Goal: Information Seeking & Learning: Learn about a topic

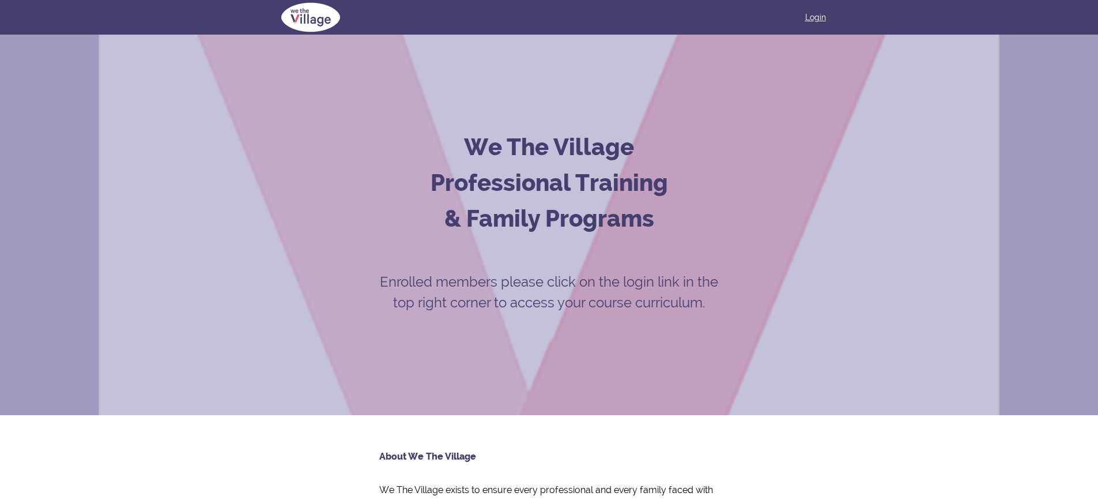
click at [817, 14] on link "Login" at bounding box center [816, 18] width 21 height 12
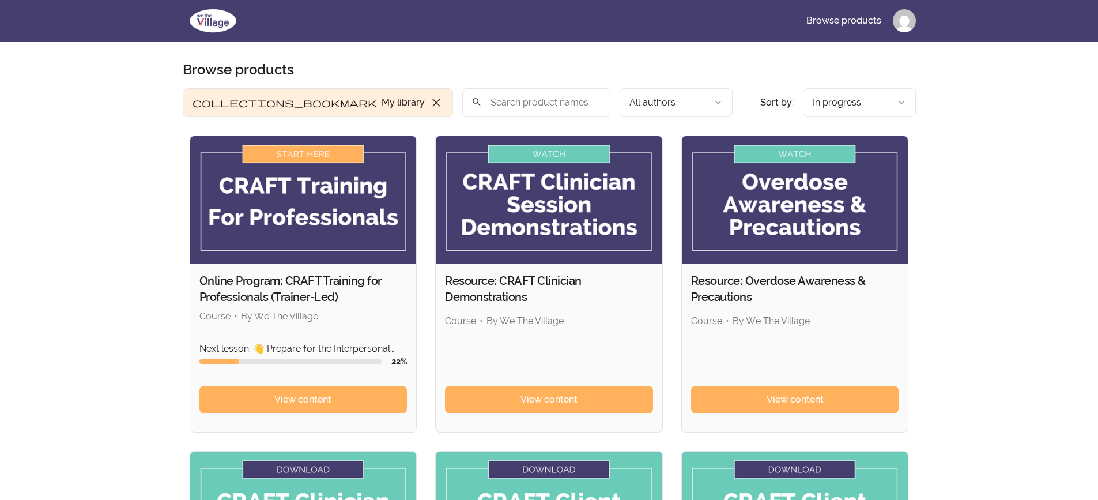
click at [302, 153] on img at bounding box center [303, 199] width 227 height 127
click at [291, 405] on span "View content" at bounding box center [302, 400] width 57 height 14
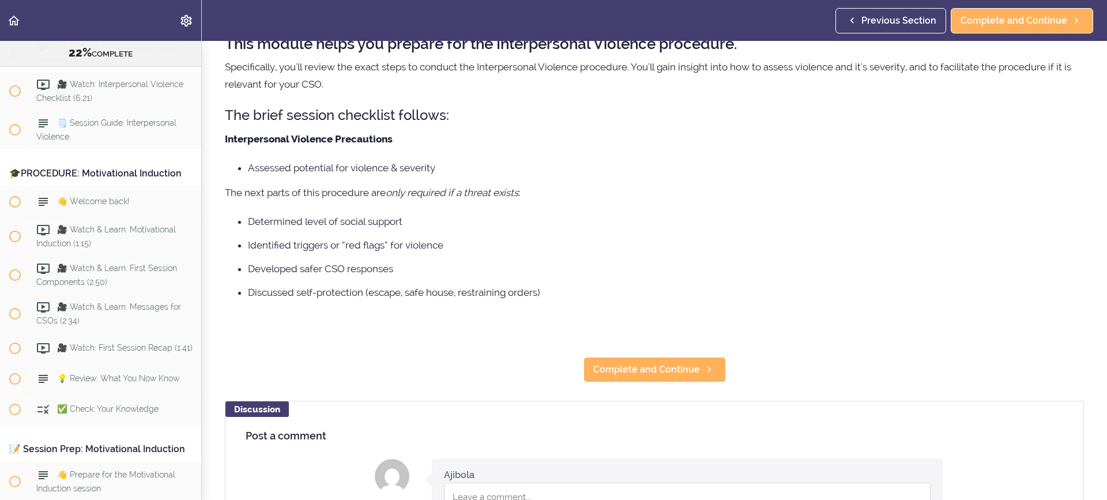
scroll to position [58, 0]
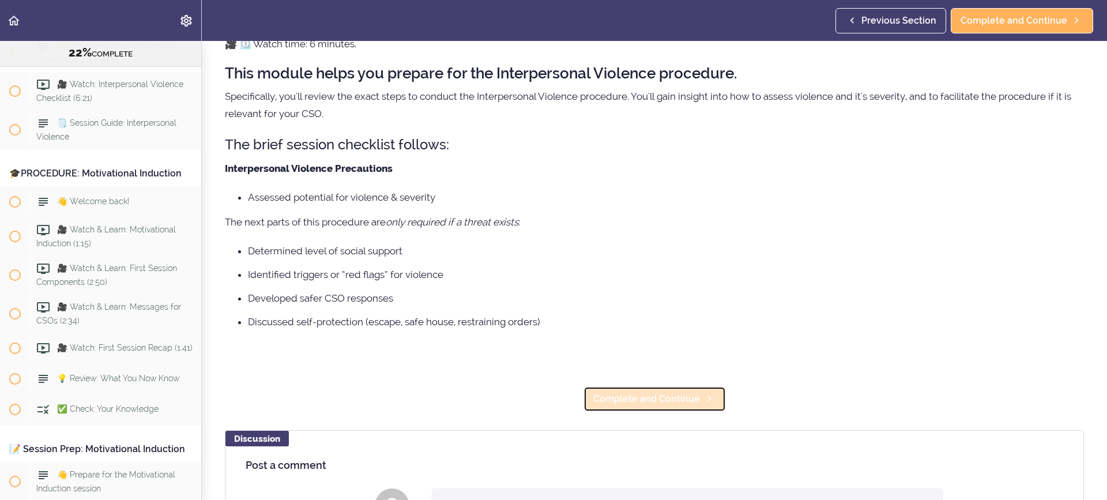
click at [665, 399] on span "Complete and Continue" at bounding box center [646, 399] width 107 height 14
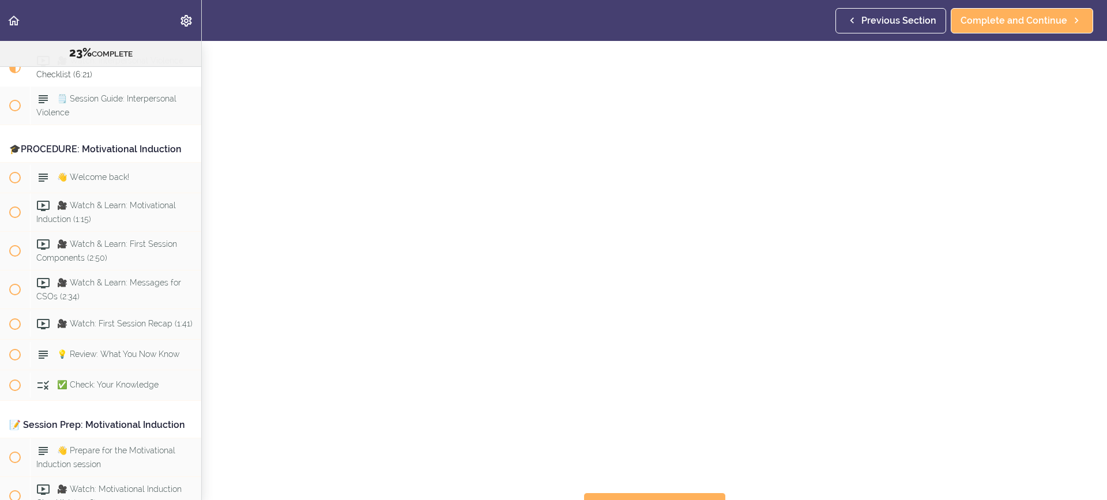
scroll to position [115, 0]
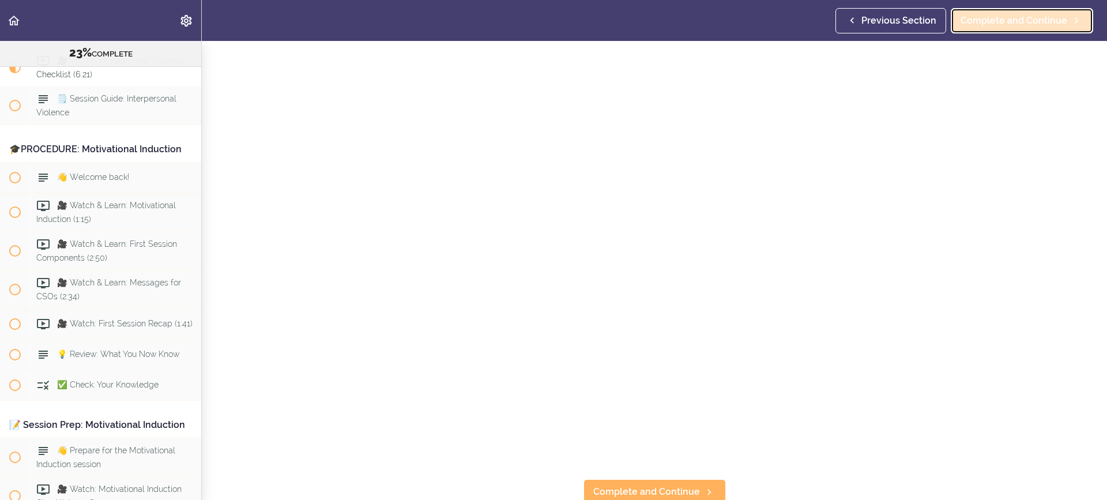
click at [1005, 21] on span "Complete and Continue" at bounding box center [1014, 21] width 107 height 14
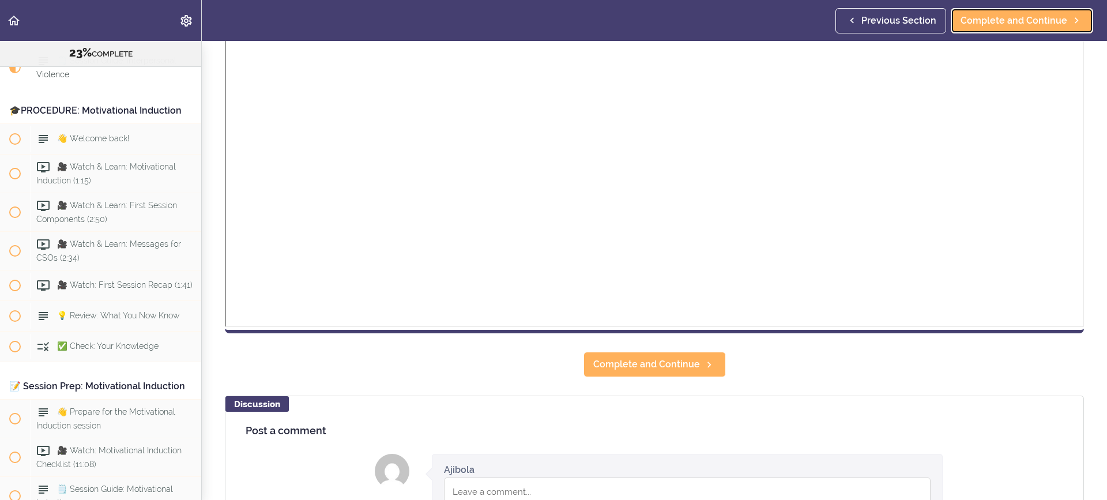
scroll to position [346, 0]
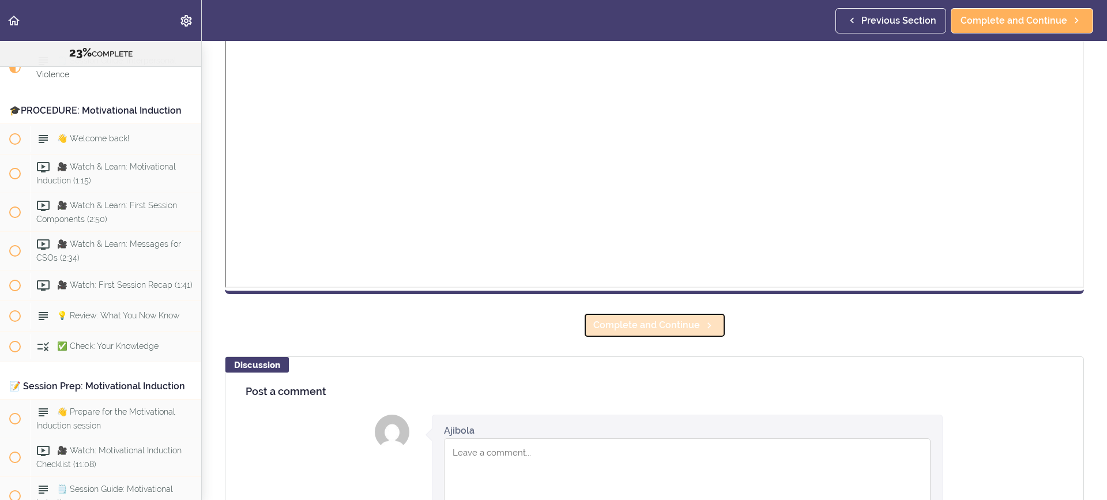
click at [638, 323] on span "Complete and Continue" at bounding box center [646, 325] width 107 height 14
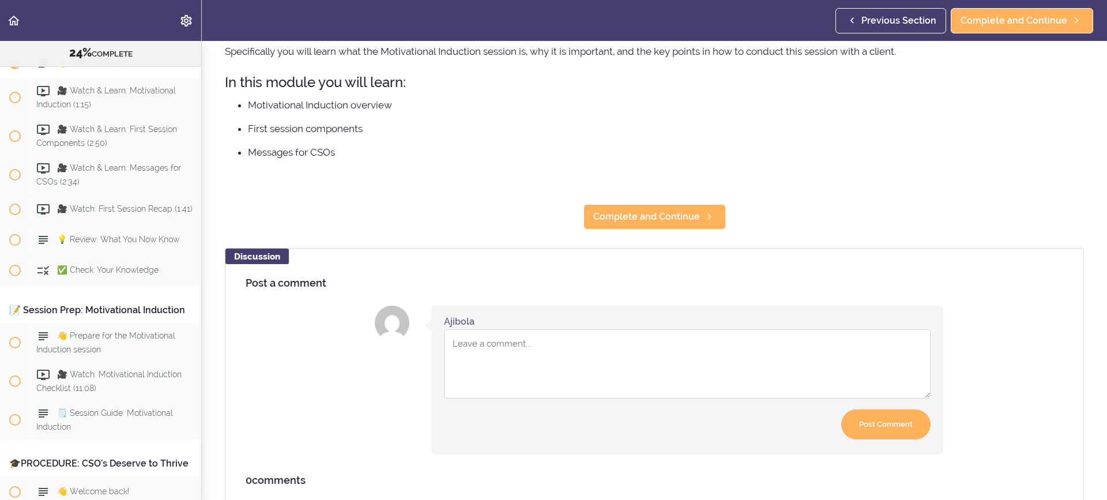
scroll to position [156, 0]
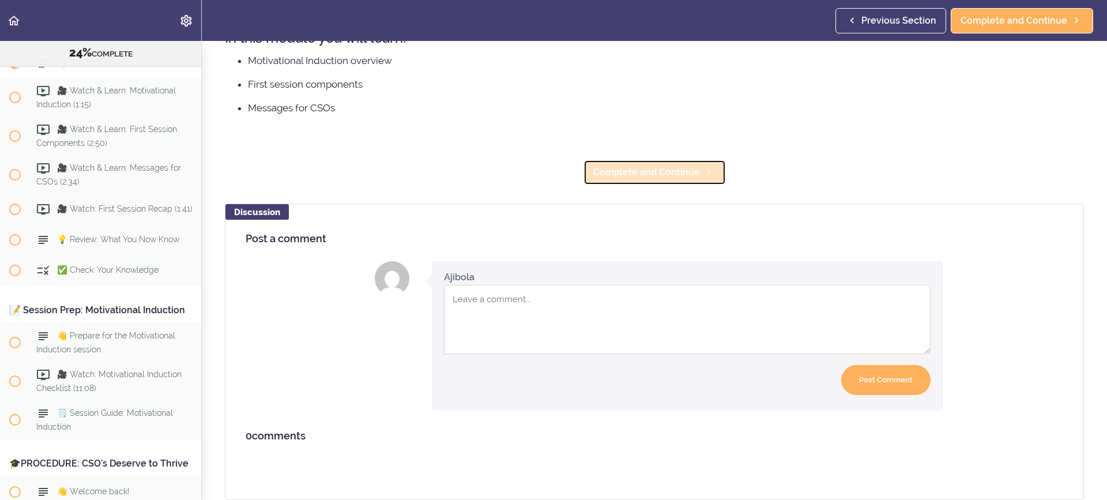
click at [638, 165] on span "Complete and Continue" at bounding box center [646, 172] width 107 height 14
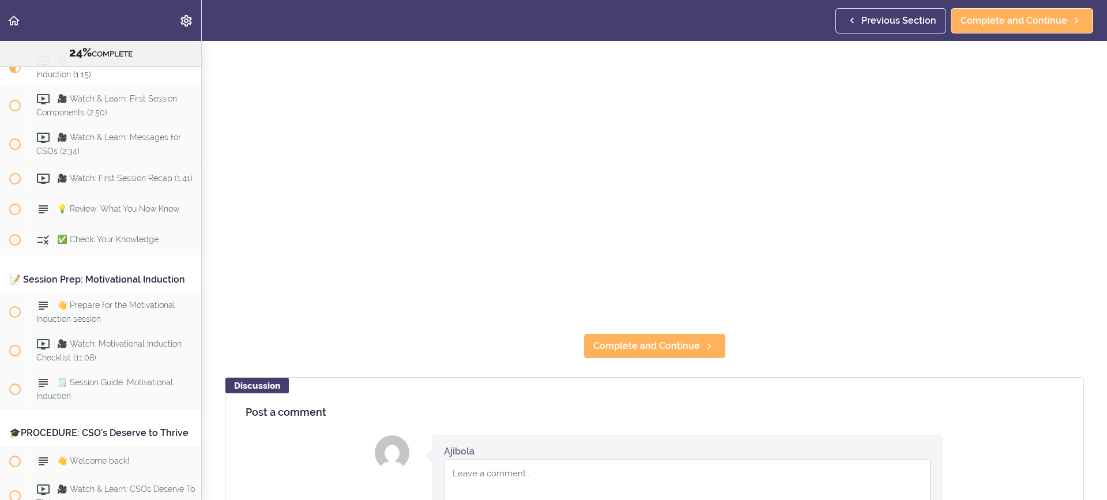
scroll to position [288, 0]
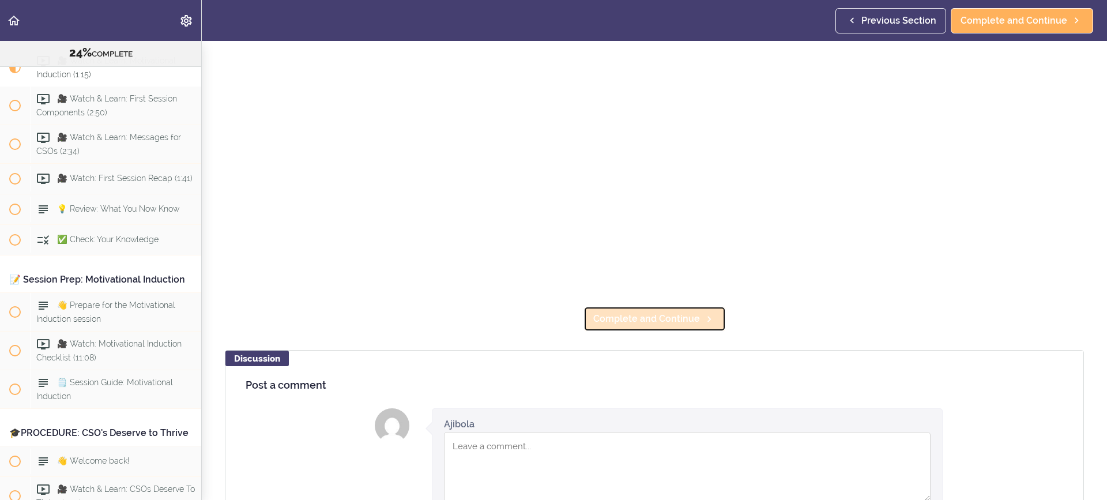
click at [667, 314] on span "Complete and Continue" at bounding box center [646, 319] width 107 height 14
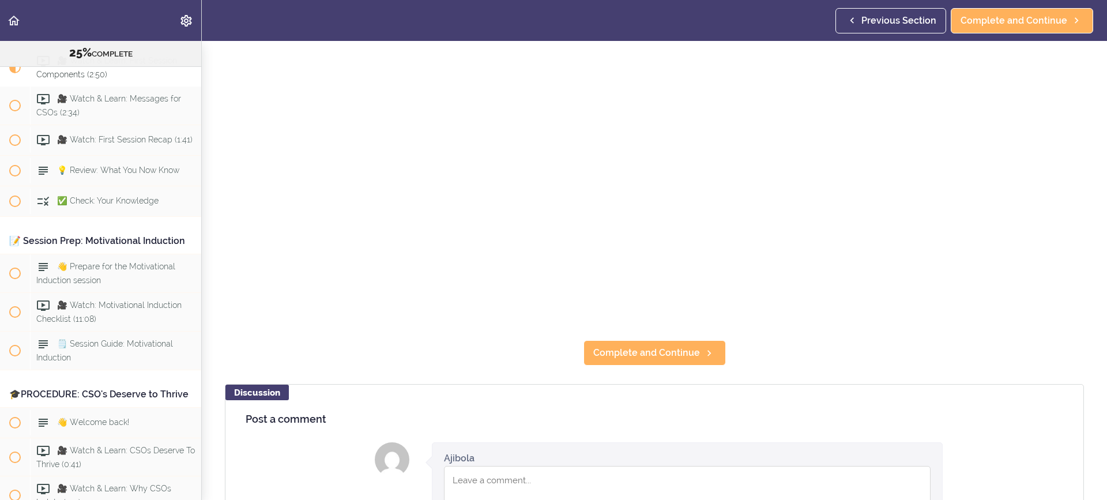
scroll to position [288, 0]
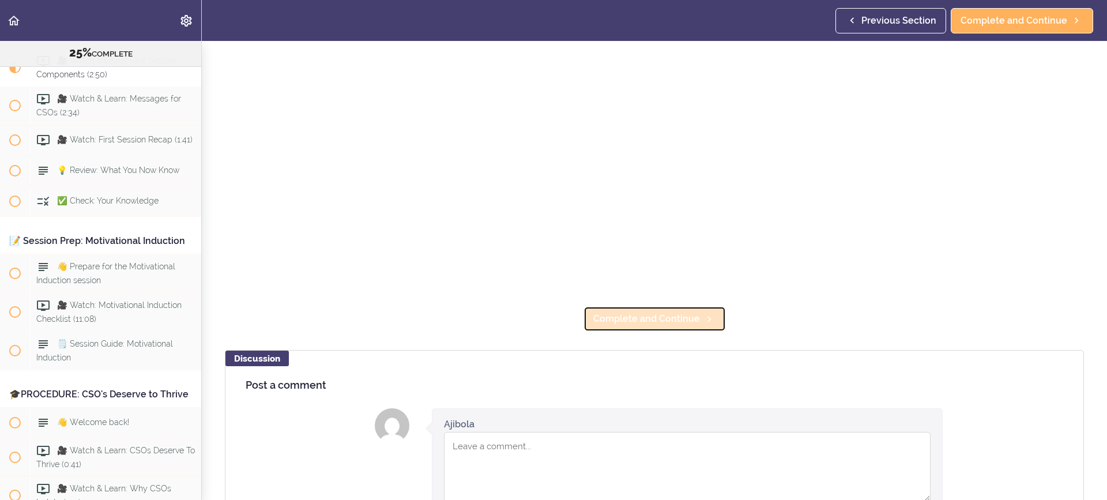
click at [669, 317] on span "Complete and Continue" at bounding box center [646, 319] width 107 height 14
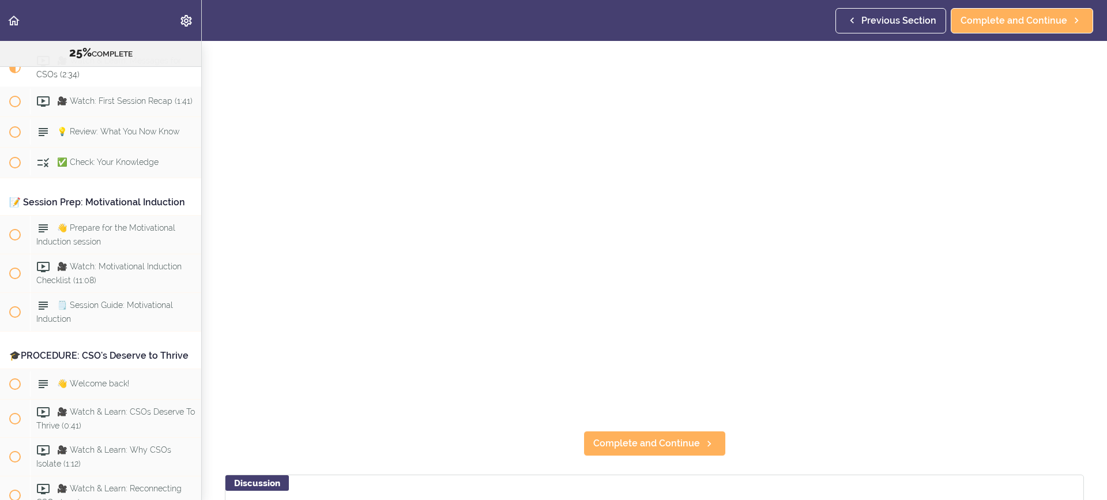
scroll to position [173, 0]
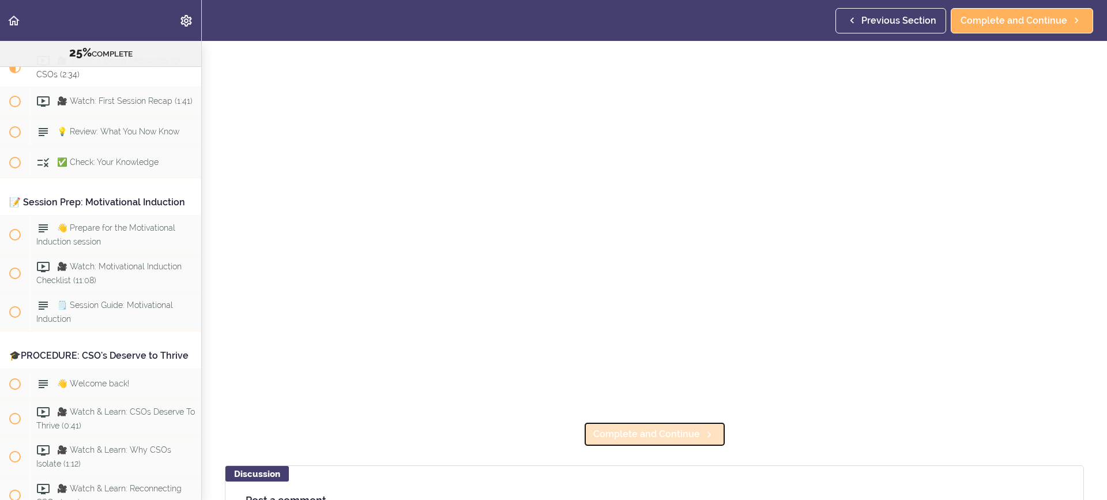
click at [651, 433] on span "Complete and Continue" at bounding box center [646, 434] width 107 height 14
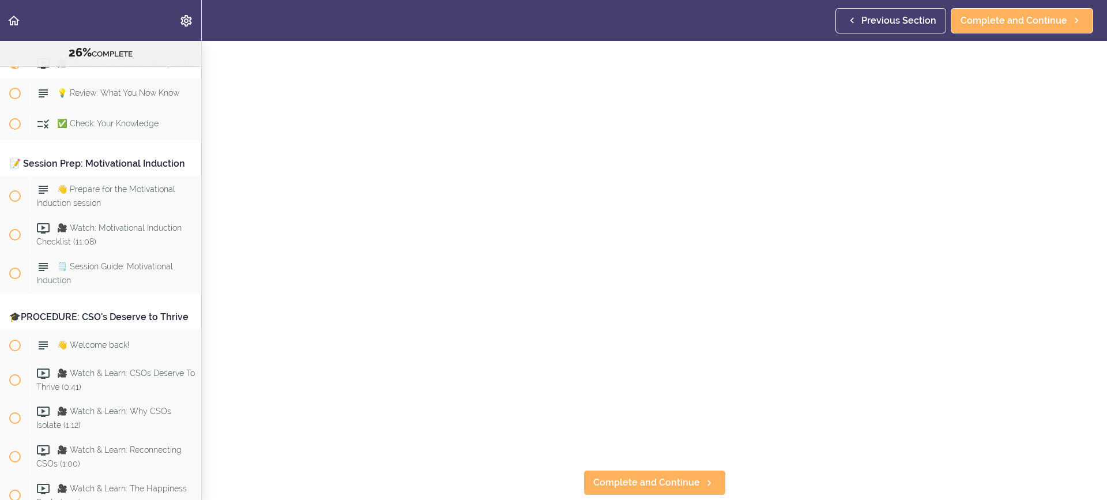
scroll to position [173, 0]
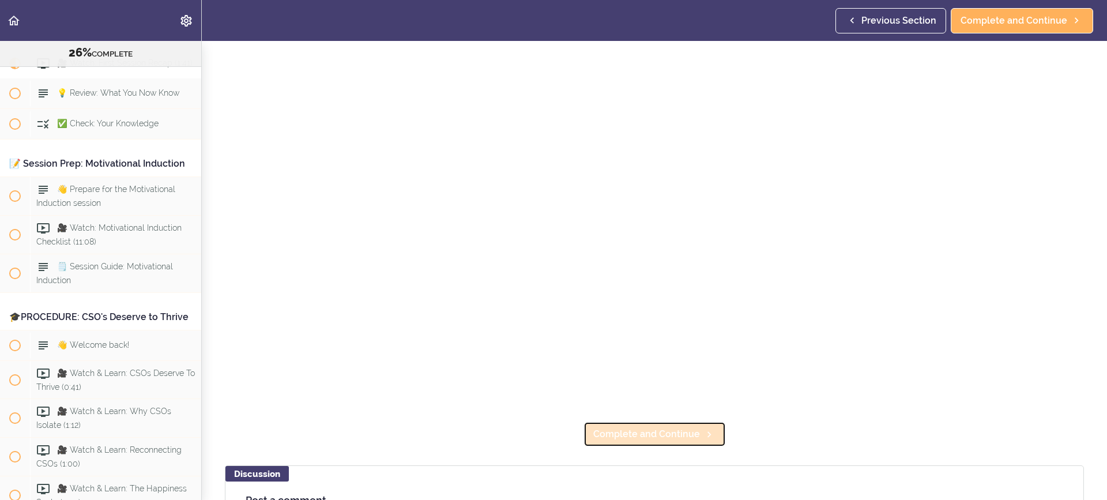
click at [674, 434] on span "Complete and Continue" at bounding box center [646, 434] width 107 height 14
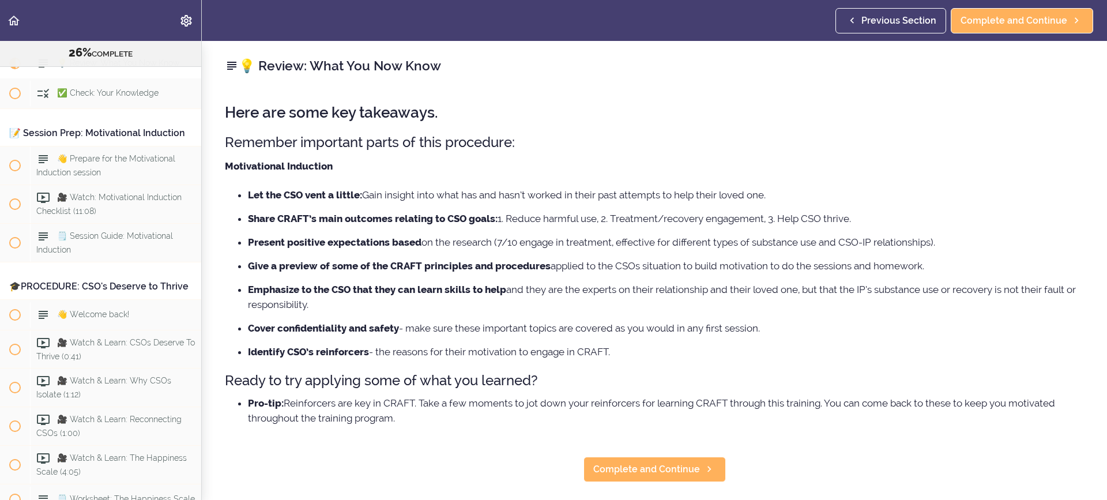
scroll to position [2121, 0]
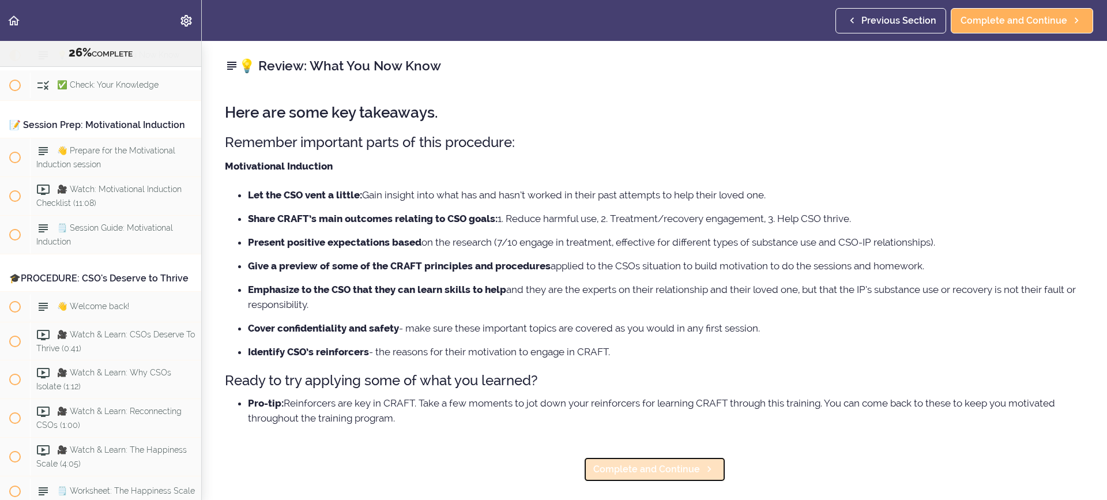
click at [649, 468] on span "Complete and Continue" at bounding box center [646, 469] width 107 height 14
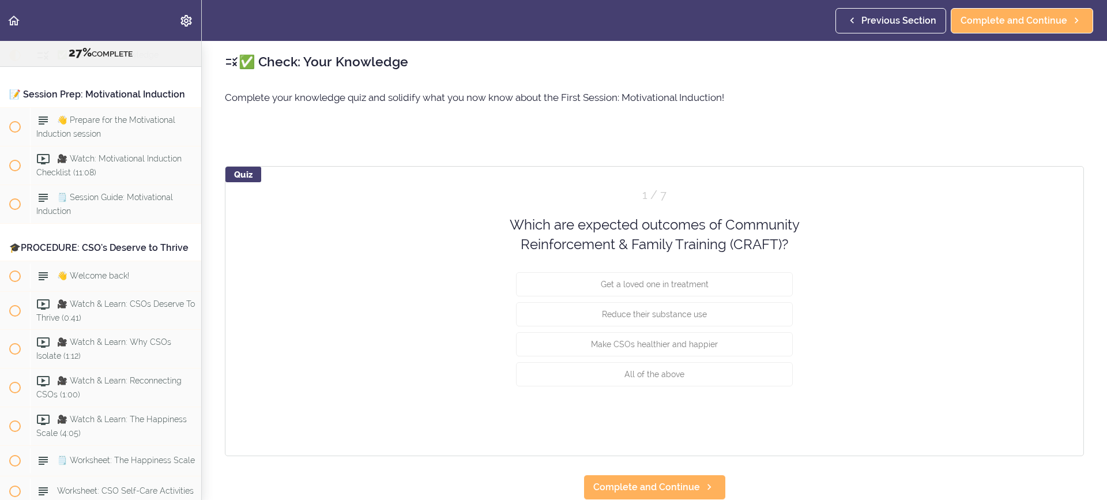
scroll to position [13, 0]
click at [698, 280] on button "Get a loved one in treatment" at bounding box center [654, 284] width 277 height 24
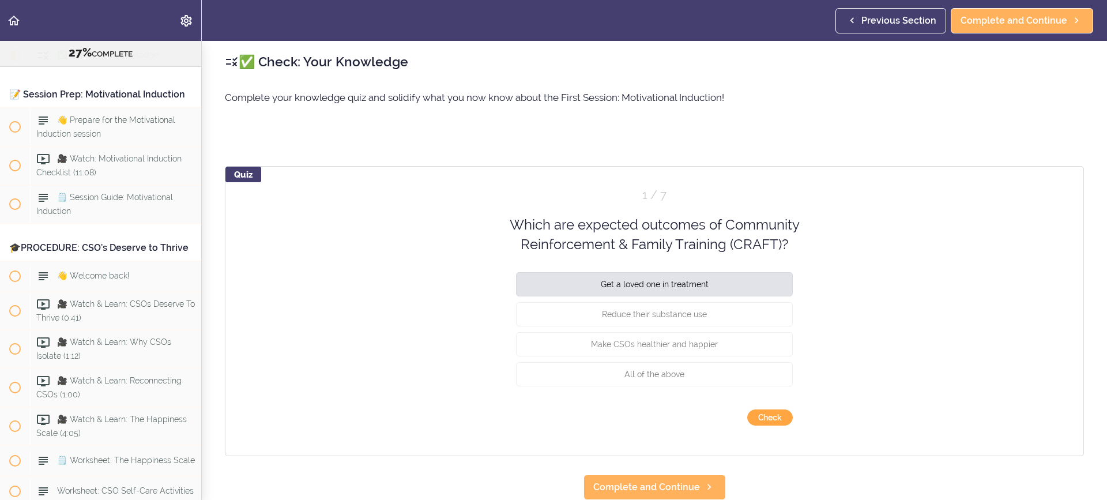
click at [764, 409] on button "Check" at bounding box center [770, 417] width 46 height 16
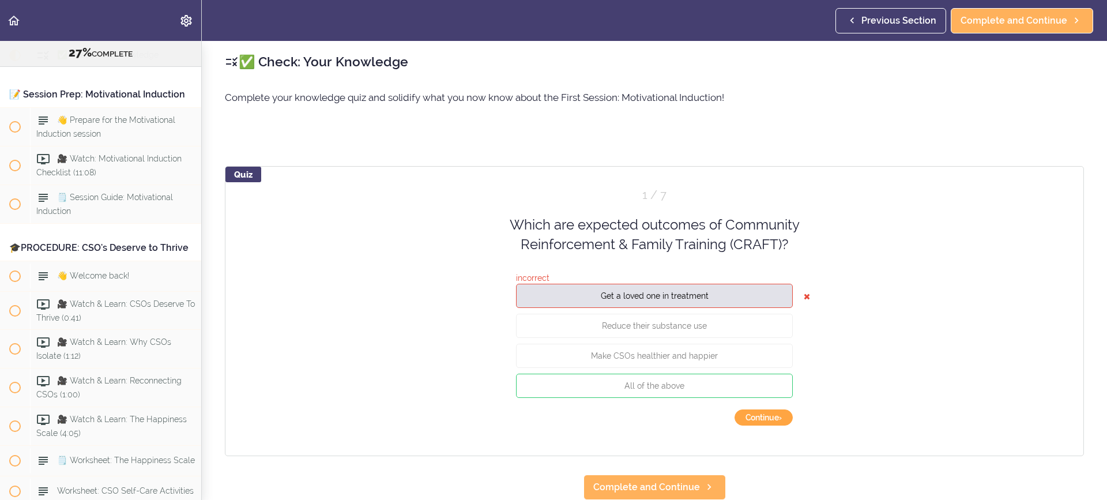
click at [757, 409] on button "Continue ›" at bounding box center [764, 417] width 58 height 16
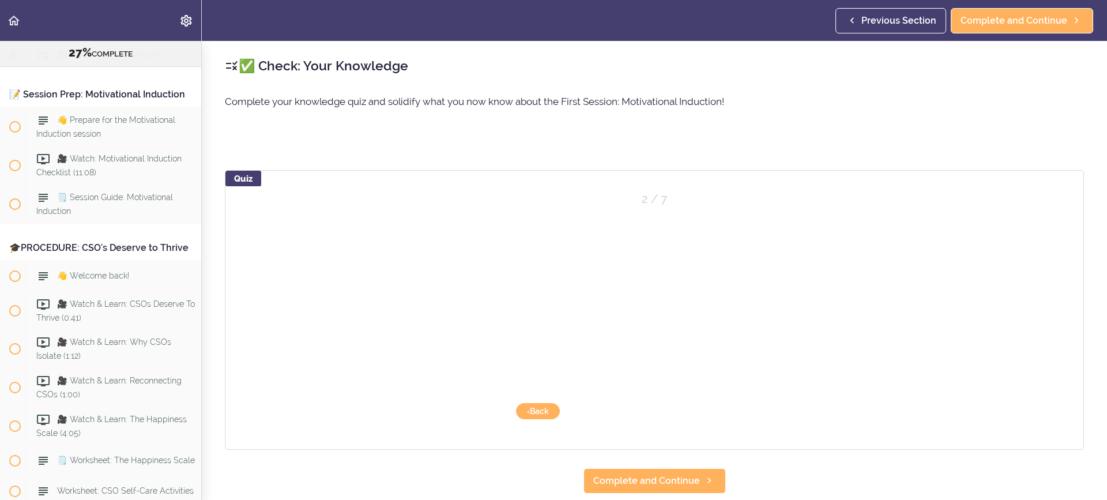
scroll to position [2, 0]
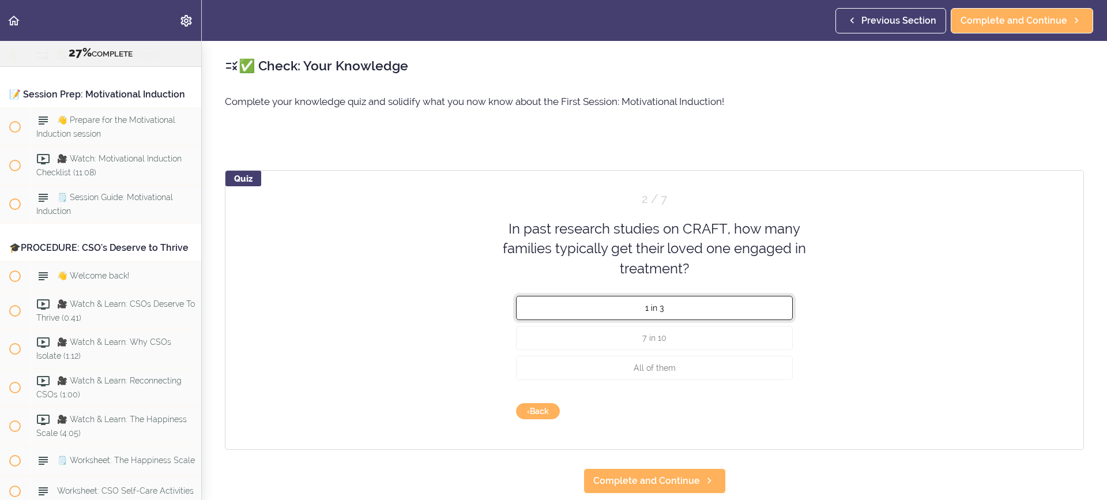
click at [677, 310] on button "1 in 3" at bounding box center [654, 308] width 277 height 24
click at [763, 409] on button "Check" at bounding box center [770, 411] width 46 height 16
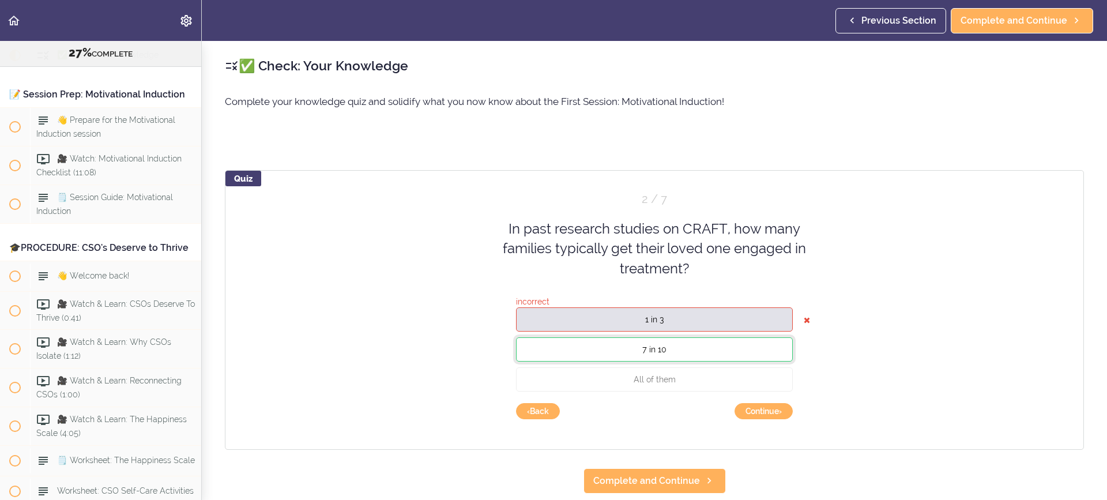
click at [701, 353] on button "7 in 10" at bounding box center [654, 349] width 277 height 24
click at [760, 412] on button "Continue ›" at bounding box center [764, 411] width 58 height 16
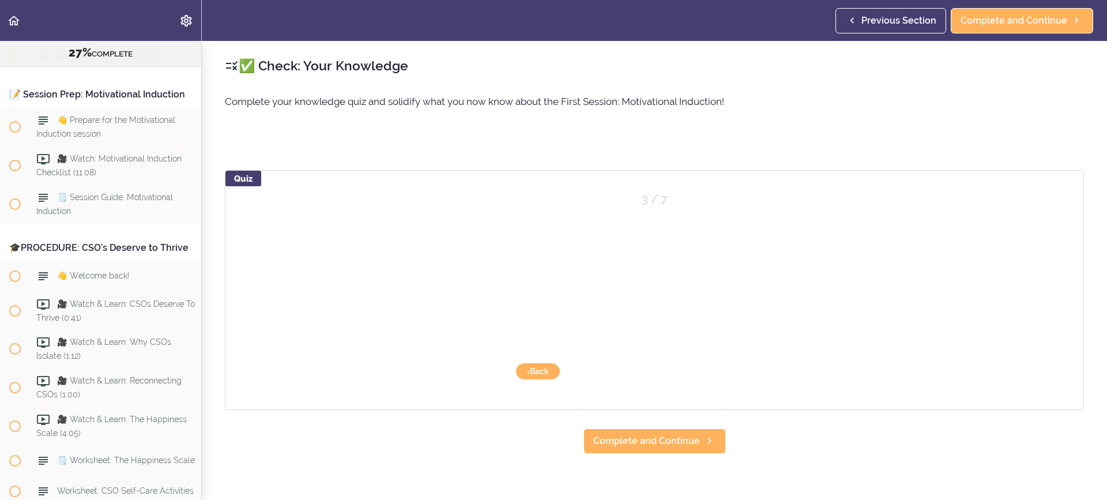
scroll to position [0, 0]
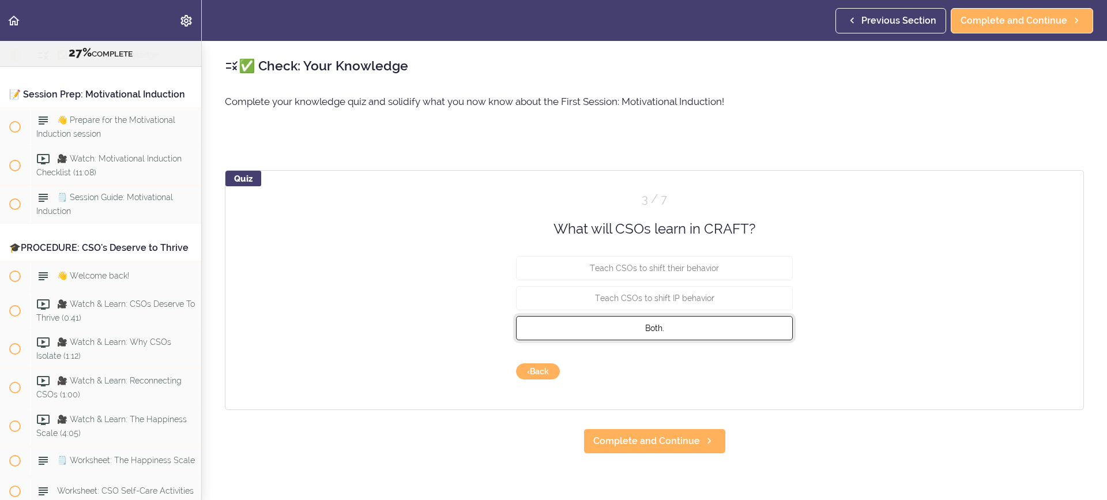
click at [663, 319] on button "Both." at bounding box center [654, 328] width 277 height 24
click at [747, 365] on div "Quiz 3 / 7 What will CSOs learn in CRAFT? Teach CSOs to shift their behavior Te…" at bounding box center [654, 290] width 859 height 240
click at [754, 371] on button "Check" at bounding box center [770, 371] width 46 height 16
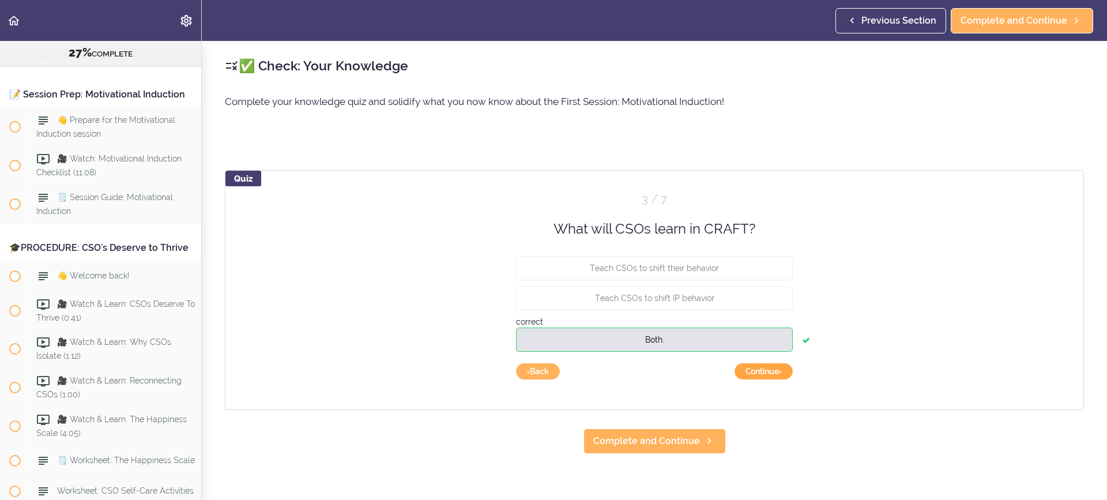
click at [754, 372] on button "Continue ›" at bounding box center [764, 371] width 58 height 16
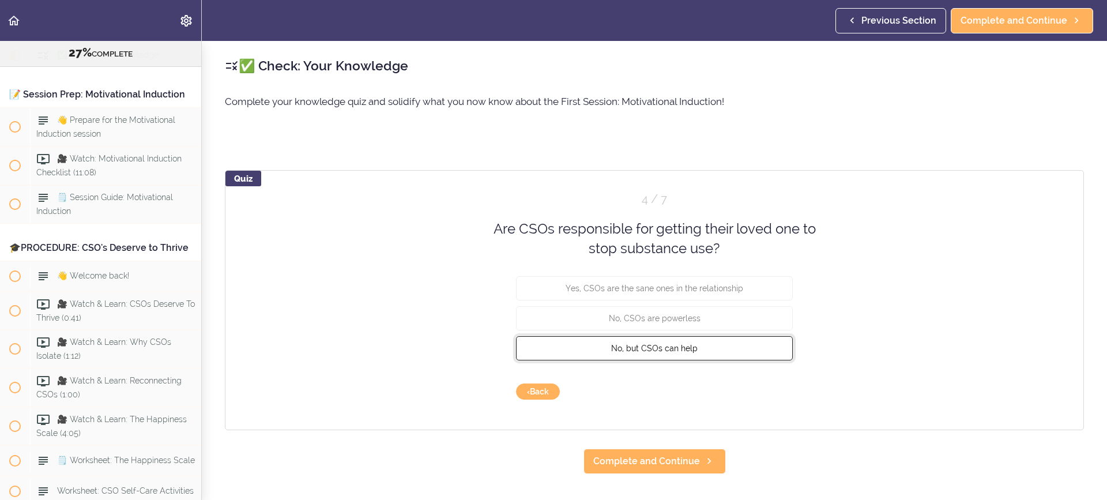
click at [678, 357] on button "No, but CSOs can help" at bounding box center [654, 348] width 277 height 24
click at [758, 390] on button "Check" at bounding box center [770, 391] width 46 height 16
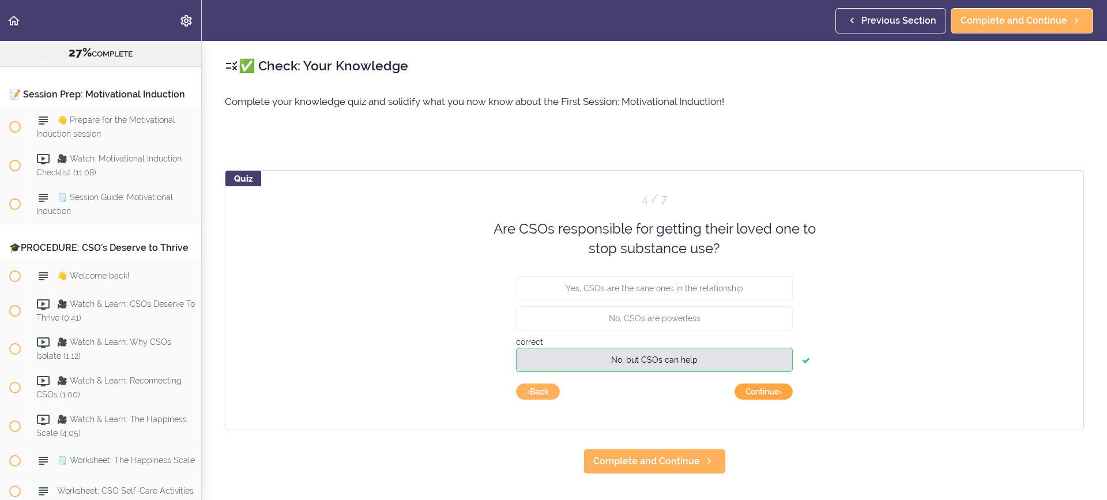
click at [758, 390] on button "Continue ›" at bounding box center [764, 391] width 58 height 16
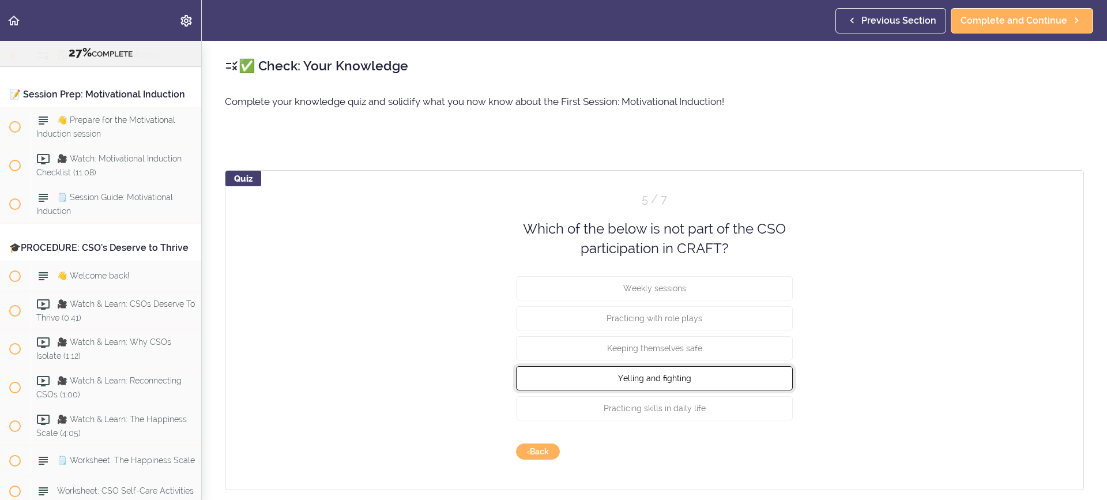
click at [736, 380] on button "Yelling and fighting" at bounding box center [654, 378] width 277 height 24
click at [769, 454] on button "Check" at bounding box center [770, 451] width 46 height 16
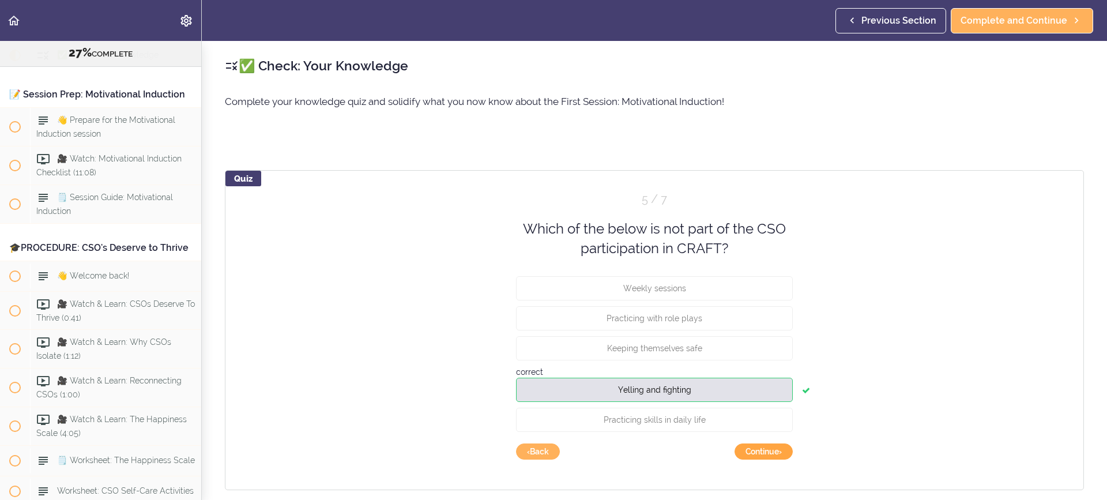
click at [767, 451] on button "Continue ›" at bounding box center [764, 451] width 58 height 16
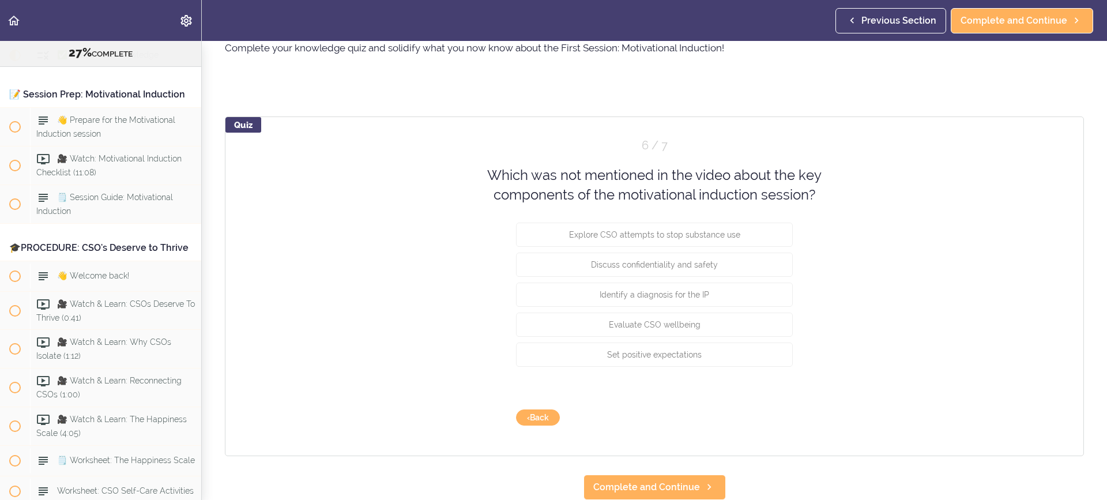
scroll to position [62, 0]
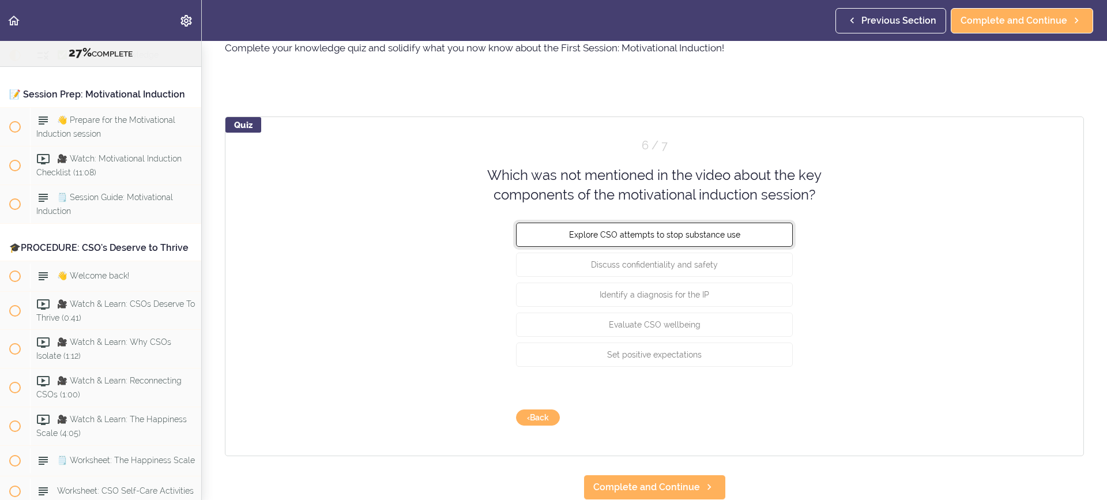
click at [725, 246] on button "Explore CSO attempts to stop substance use" at bounding box center [654, 234] width 277 height 24
click at [764, 409] on button "Check" at bounding box center [770, 417] width 46 height 16
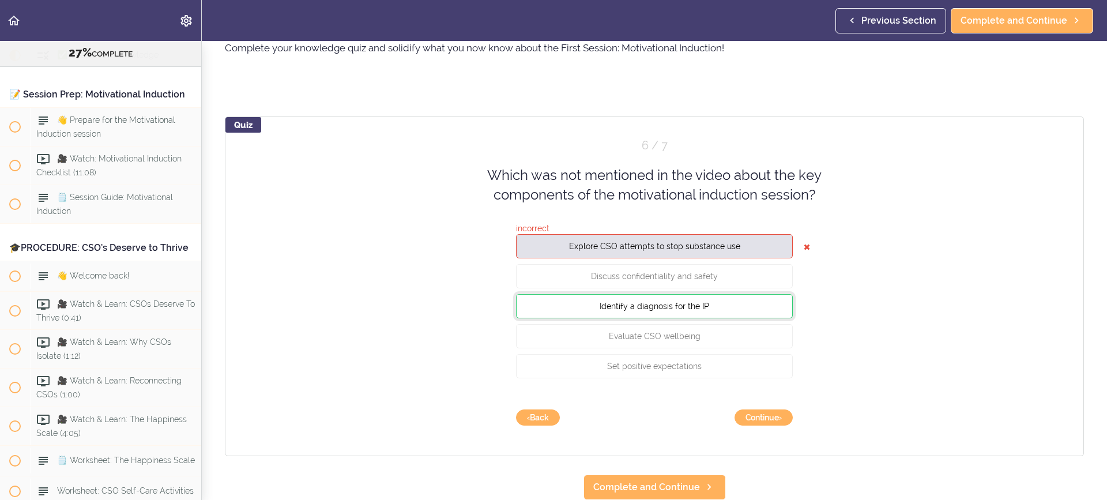
click at [723, 318] on button "Identify a diagnosis for the IP" at bounding box center [654, 306] width 277 height 24
click at [744, 409] on button "Continue ›" at bounding box center [764, 417] width 58 height 16
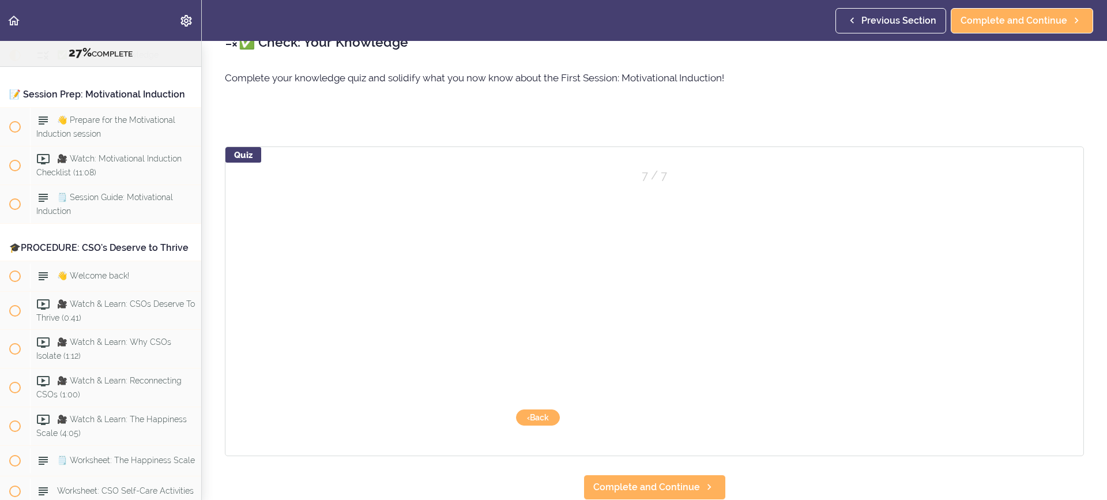
scroll to position [32, 0]
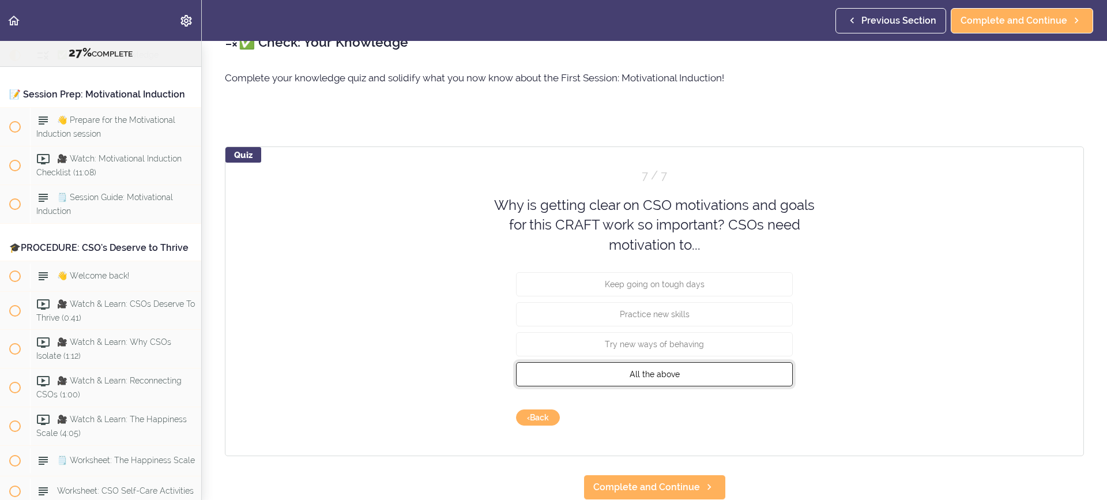
click at [689, 366] on button "All the above" at bounding box center [654, 374] width 277 height 24
click at [753, 409] on button "Check" at bounding box center [770, 417] width 46 height 16
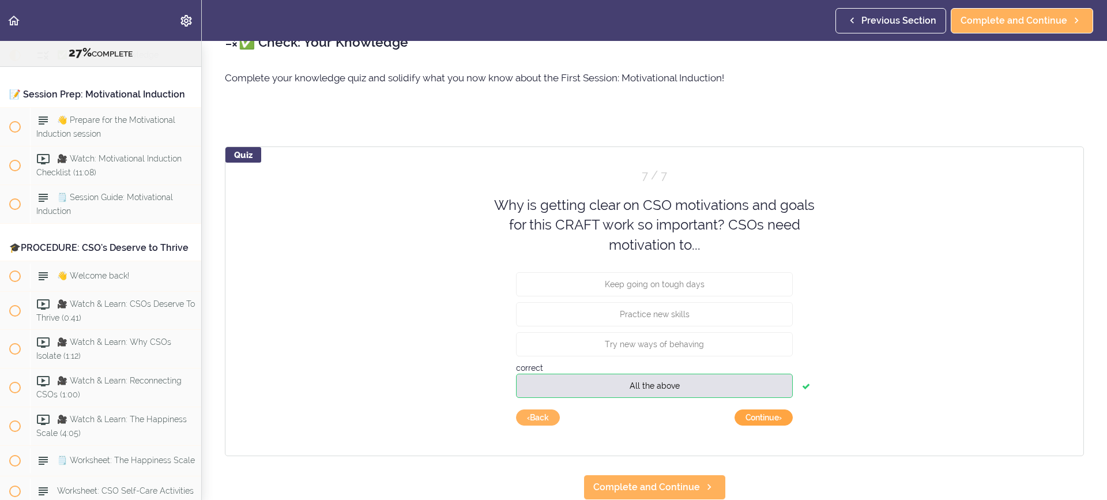
click at [753, 410] on button "Continue ›" at bounding box center [764, 417] width 58 height 16
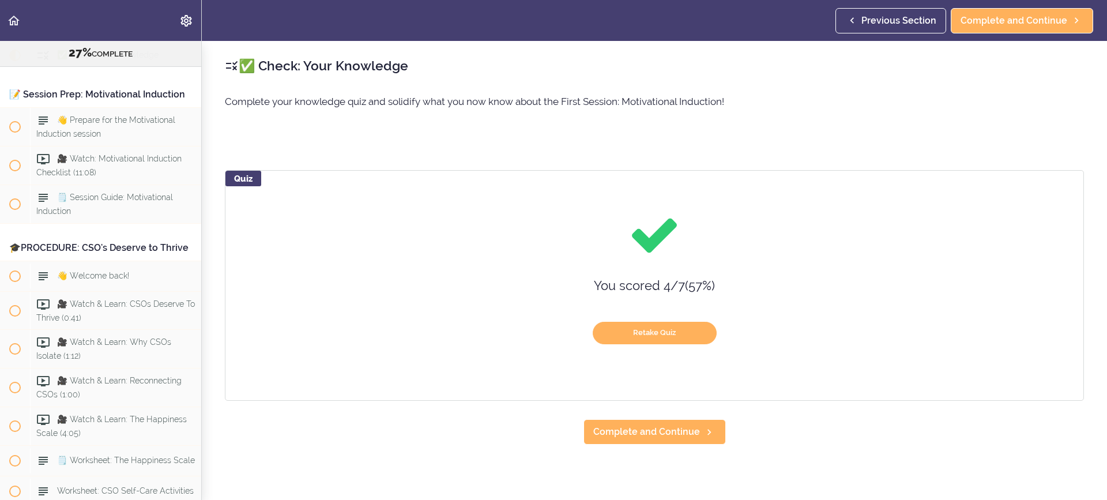
scroll to position [0, 0]
click at [679, 338] on button "Retake Quiz" at bounding box center [655, 333] width 124 height 22
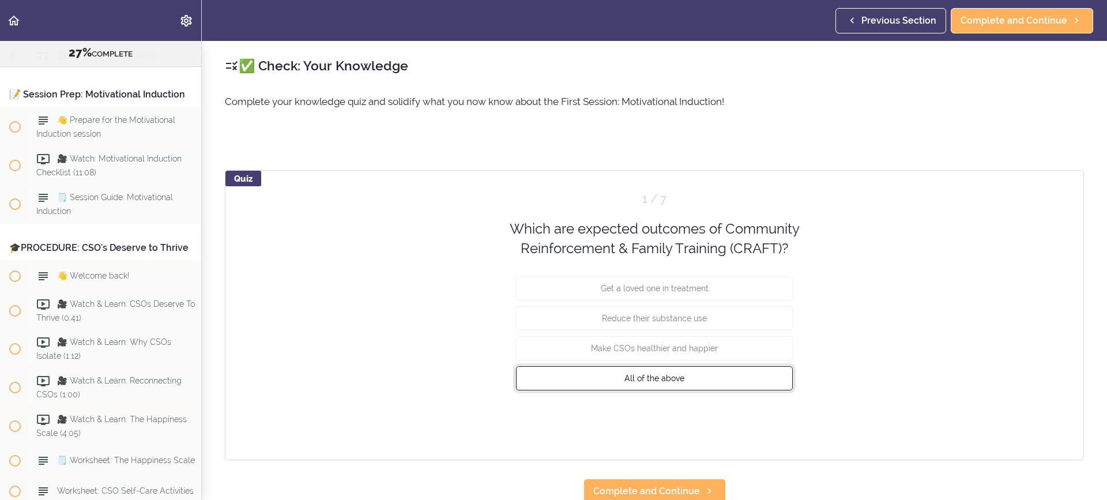
click at [693, 377] on button "All of the above" at bounding box center [654, 378] width 277 height 24
click at [762, 424] on button "Check" at bounding box center [770, 421] width 46 height 16
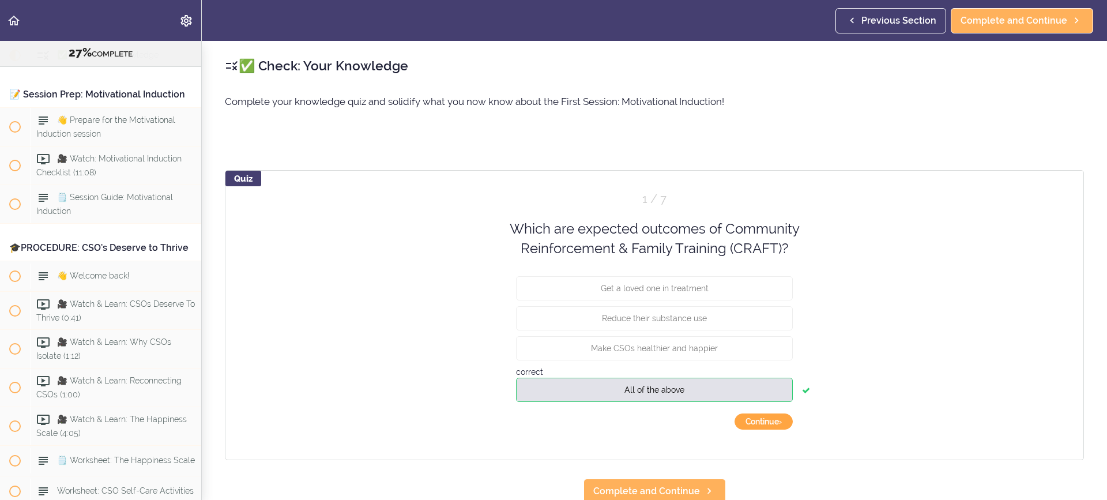
click at [761, 420] on button "Continue ›" at bounding box center [764, 421] width 58 height 16
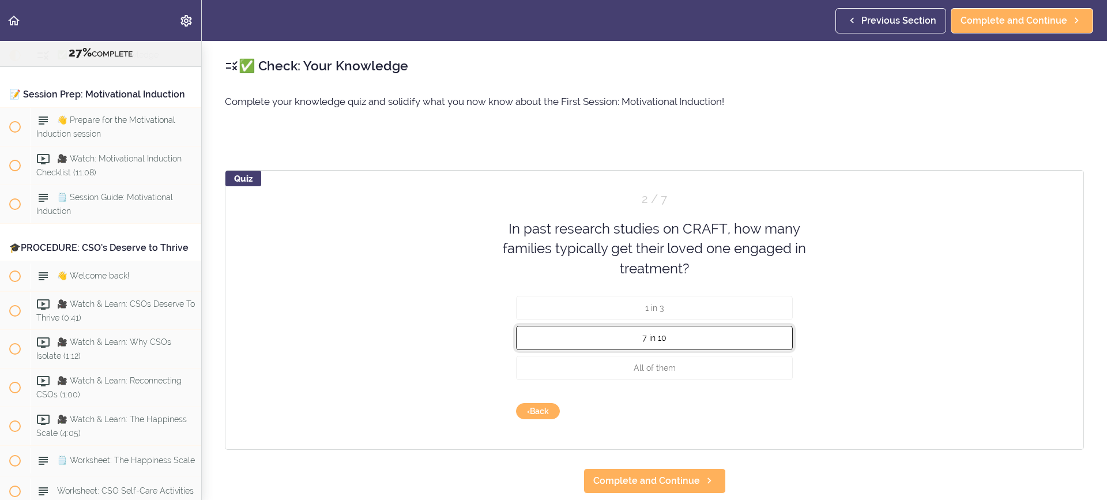
click at [691, 338] on button "7 in 10" at bounding box center [654, 338] width 277 height 24
click at [768, 414] on button "Check" at bounding box center [770, 411] width 46 height 16
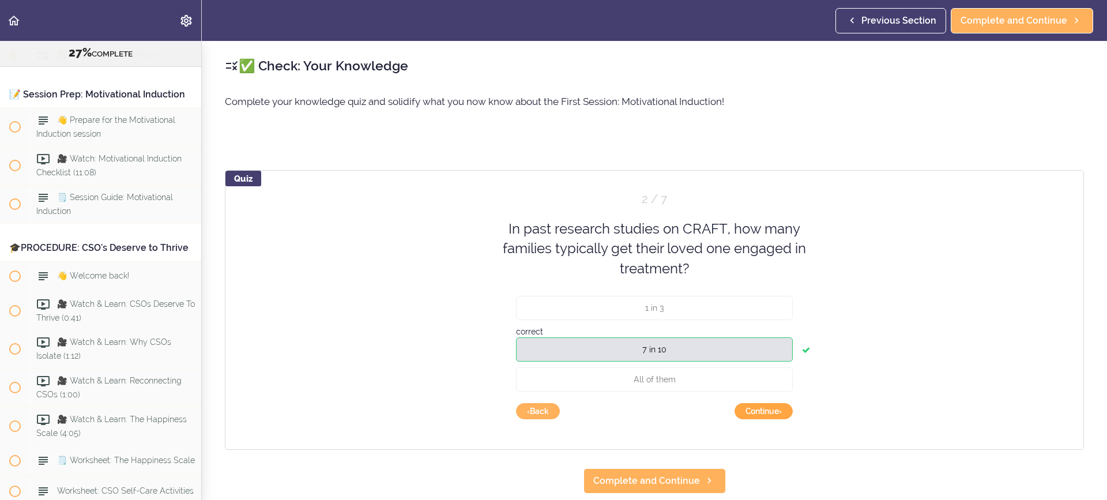
click at [768, 414] on button "Continue ›" at bounding box center [764, 411] width 58 height 16
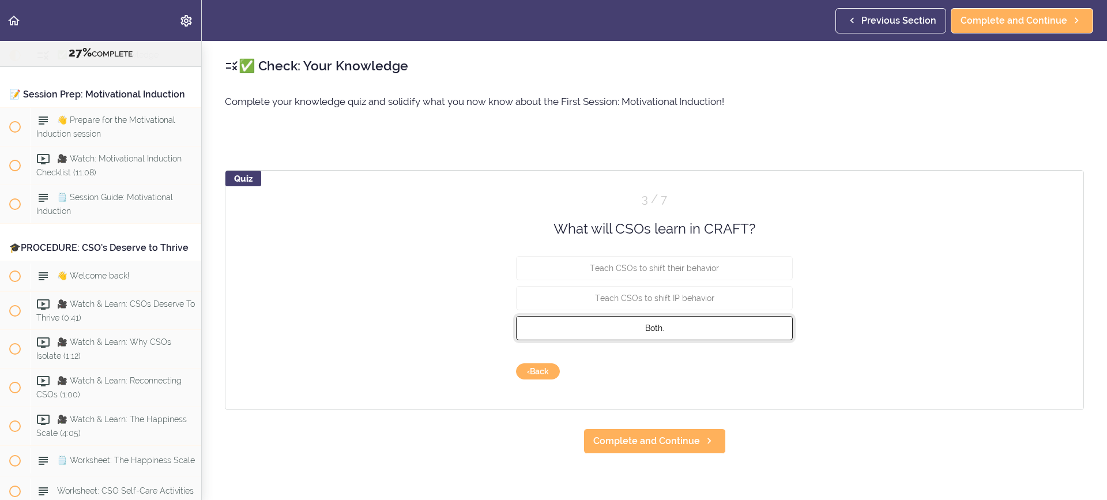
click at [667, 325] on button "Both." at bounding box center [654, 328] width 277 height 24
click at [766, 377] on button "Check" at bounding box center [770, 371] width 46 height 16
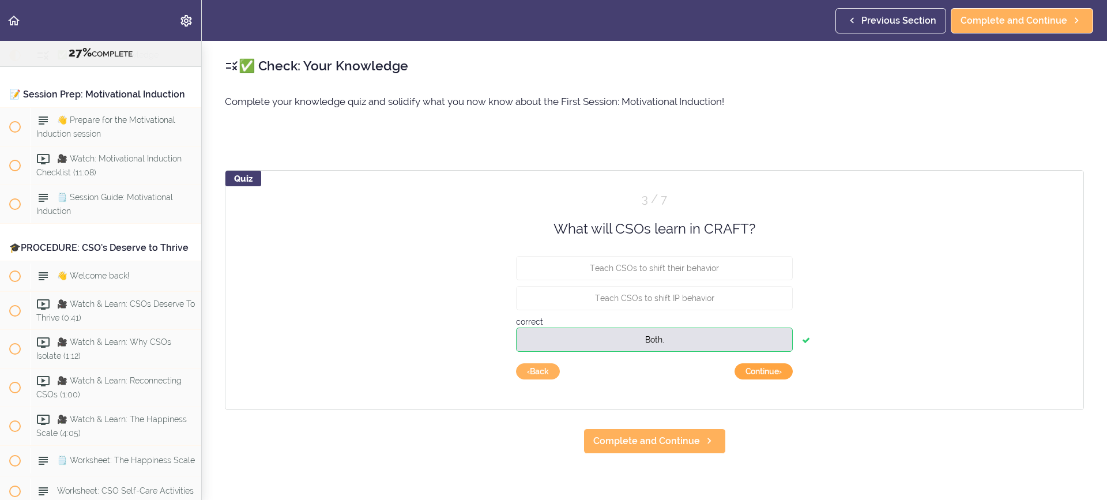
click at [766, 377] on button "Continue ›" at bounding box center [764, 371] width 58 height 16
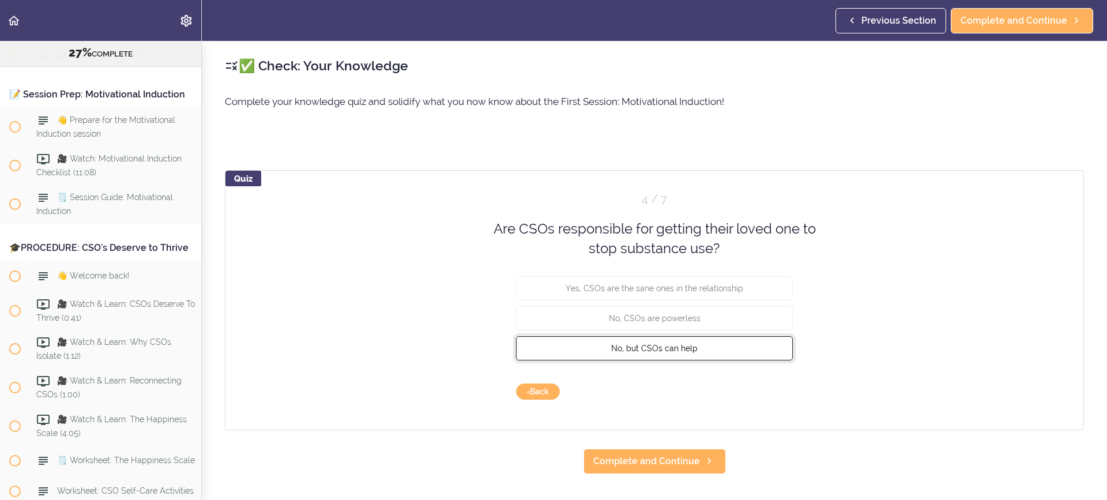
click at [693, 349] on button "No, but CSOs can help" at bounding box center [654, 348] width 277 height 24
click at [773, 394] on button "Check" at bounding box center [770, 391] width 46 height 16
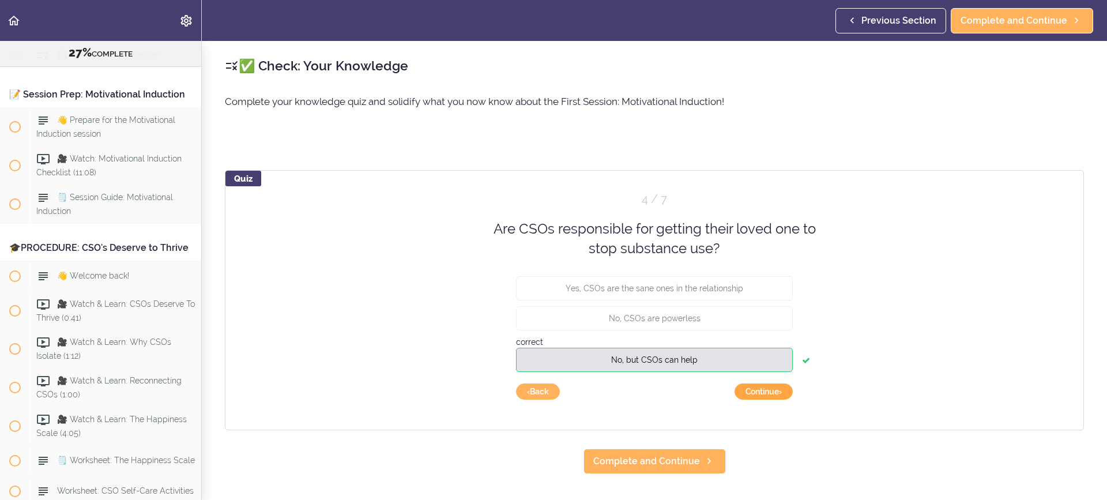
click at [773, 394] on button "Continue ›" at bounding box center [764, 391] width 58 height 16
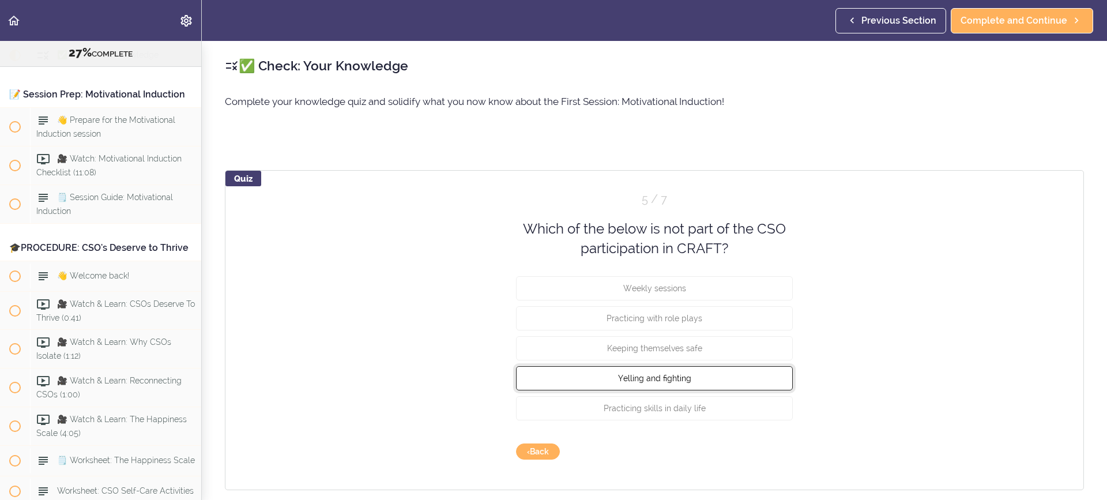
click at [720, 382] on button "Yelling and fighting" at bounding box center [654, 378] width 277 height 24
click at [769, 447] on button "Check" at bounding box center [770, 451] width 46 height 16
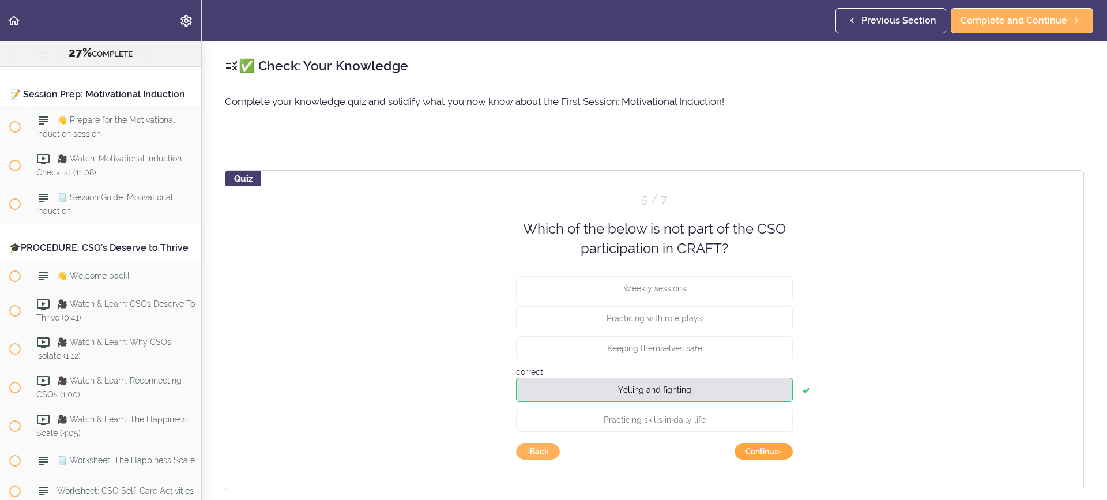
click at [767, 449] on button "Continue ›" at bounding box center [764, 451] width 58 height 16
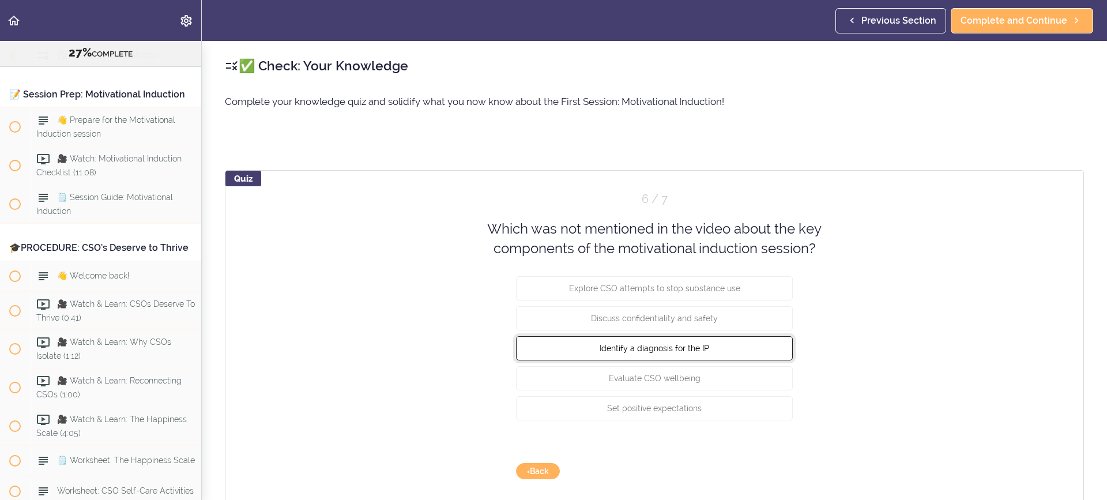
click at [695, 352] on span "Identify a diagnosis for the IP" at bounding box center [655, 347] width 110 height 9
click at [759, 468] on button "Check" at bounding box center [770, 471] width 46 height 16
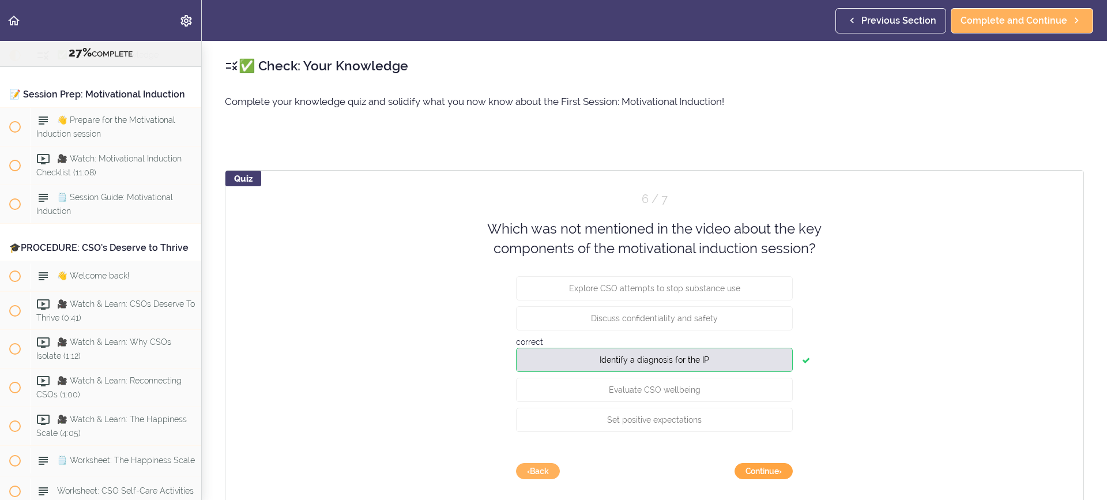
click at [760, 470] on button "Continue ›" at bounding box center [764, 471] width 58 height 16
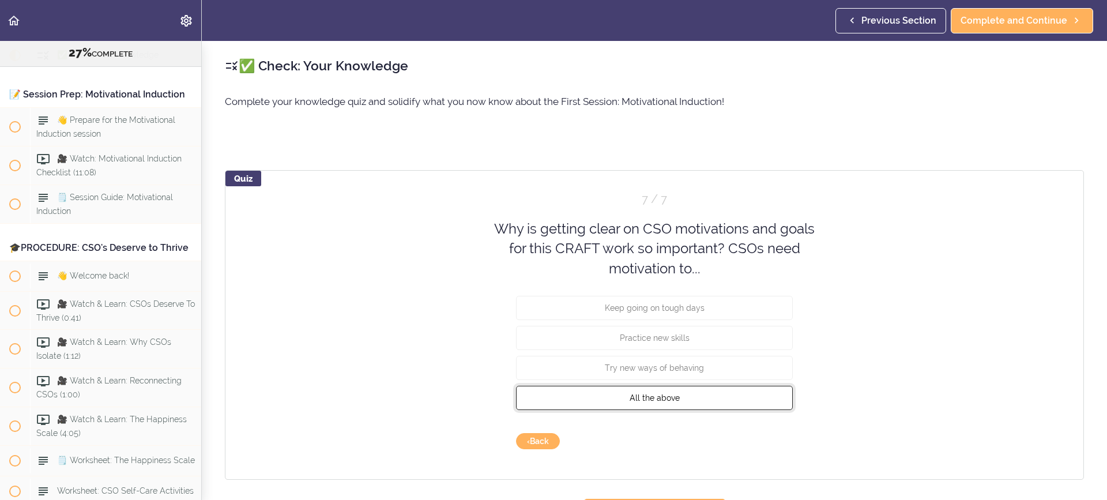
click at [686, 401] on button "All the above" at bounding box center [654, 398] width 277 height 24
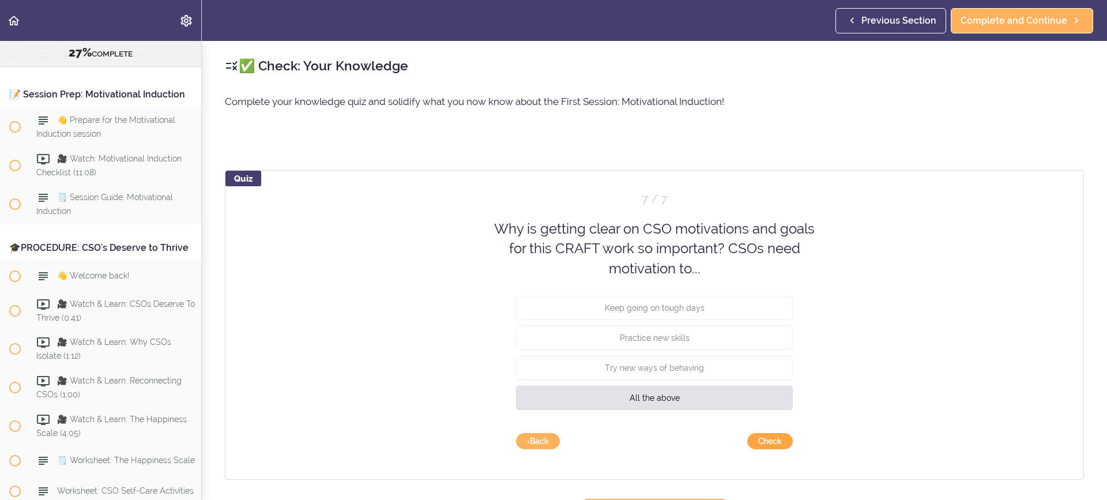
click at [751, 443] on button "Check" at bounding box center [770, 441] width 46 height 16
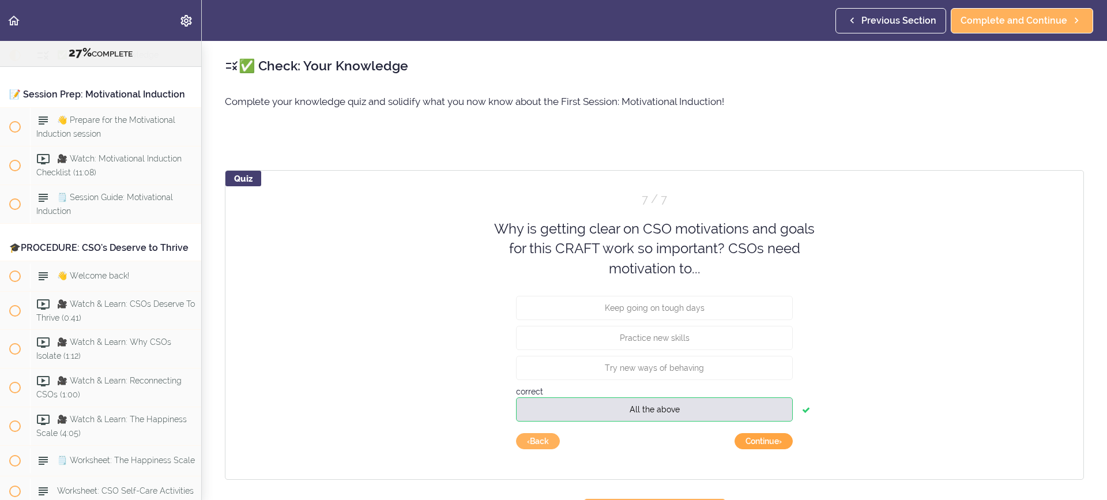
click at [752, 443] on button "Continue ›" at bounding box center [764, 441] width 58 height 16
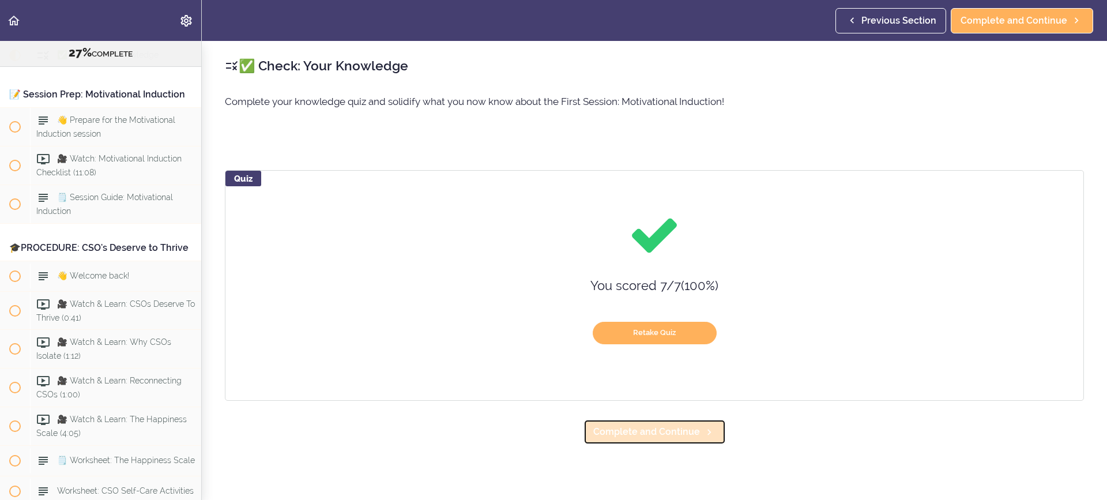
click at [702, 434] on icon at bounding box center [709, 432] width 14 height 12
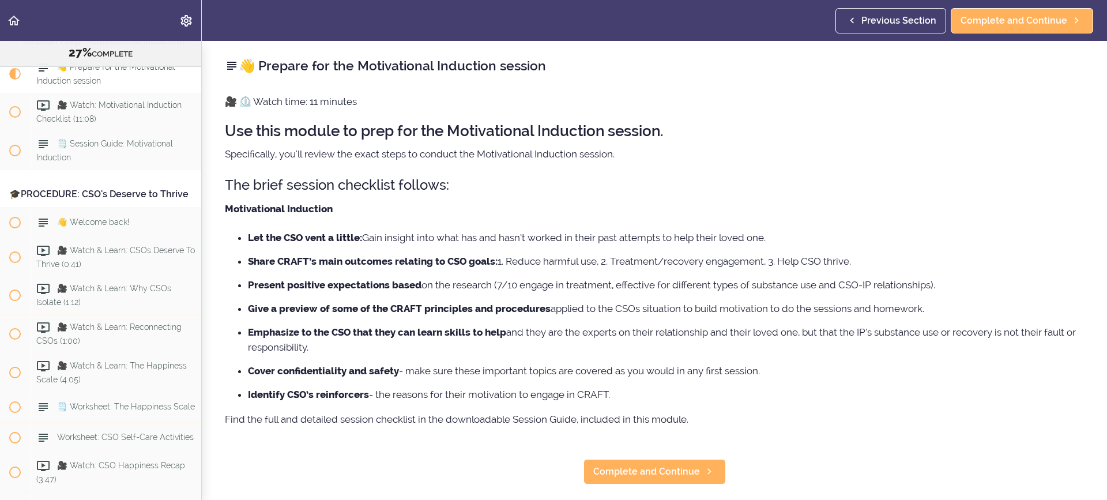
scroll to position [2220, 0]
